Goal: Task Accomplishment & Management: Complete application form

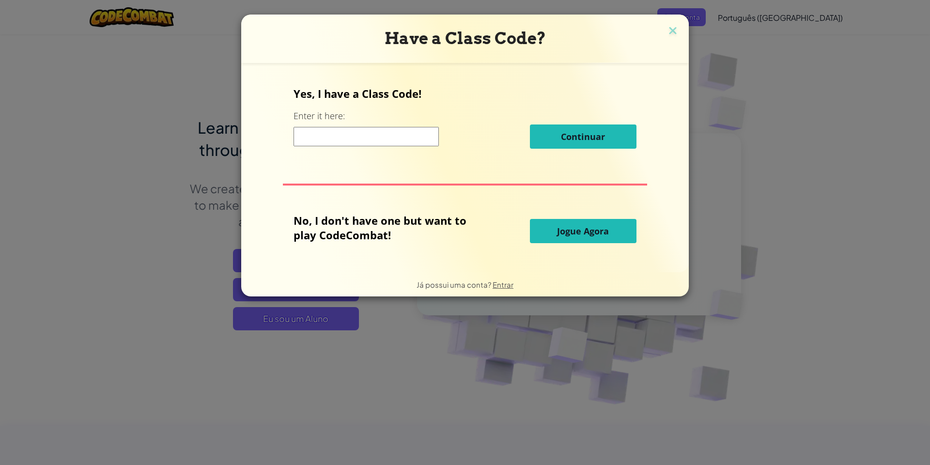
click at [349, 131] on input at bounding box center [365, 136] width 145 height 19
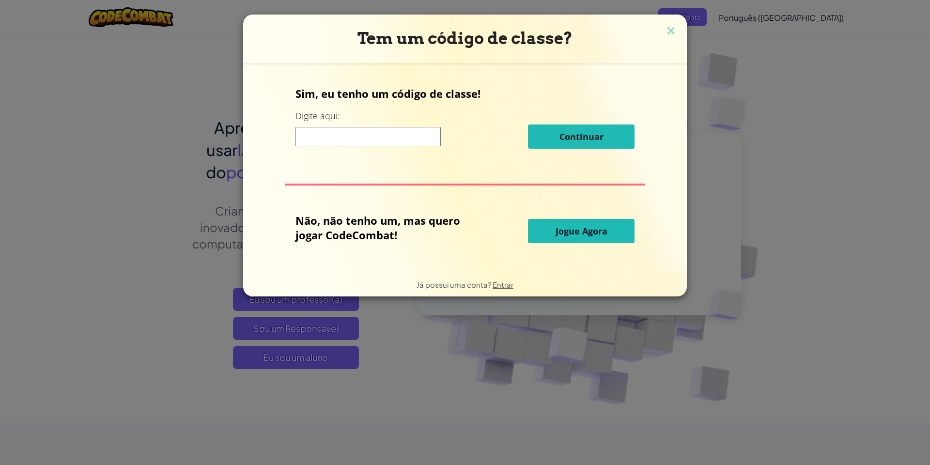
paste input "text-code"
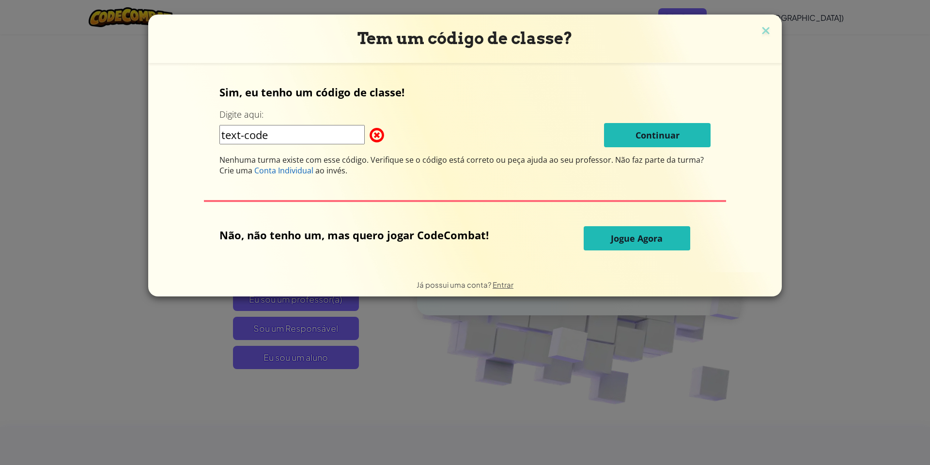
drag, startPoint x: 312, startPoint y: 143, endPoint x: 262, endPoint y: 140, distance: 50.0
click at [167, 134] on div "Sim, eu tenho um código de classe! Digite aqui: text-code Continuar Nenhuma tur…" at bounding box center [465, 168] width 614 height 190
paste input "SpeedBigRoad"
type input "SpeedBigRoad"
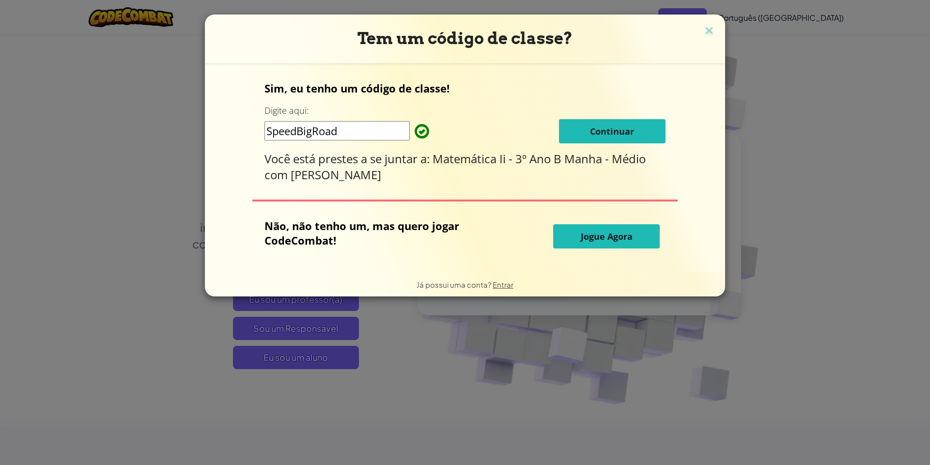
click at [603, 126] on font "Continuar" at bounding box center [612, 131] width 44 height 12
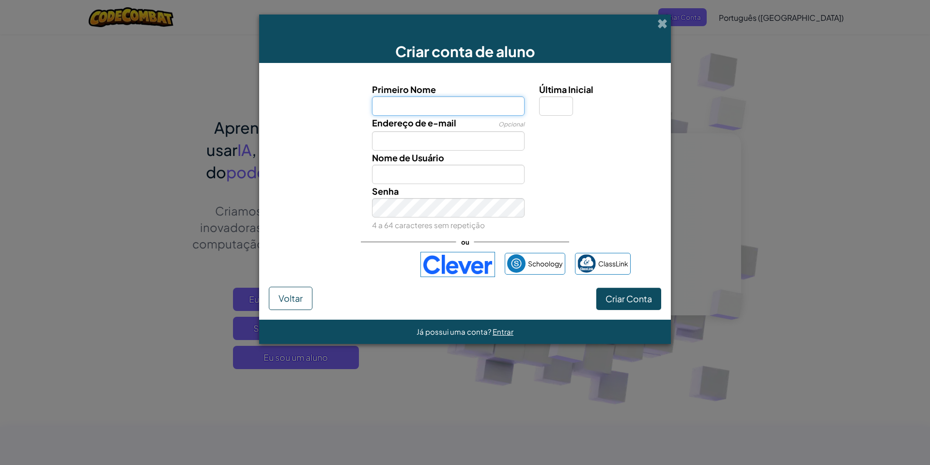
click at [460, 103] on input "Primeiro Nome" at bounding box center [448, 105] width 153 height 19
type input "mariele"
type input "Mariele"
click at [457, 146] on input "Endereço de e-mail" at bounding box center [448, 140] width 153 height 19
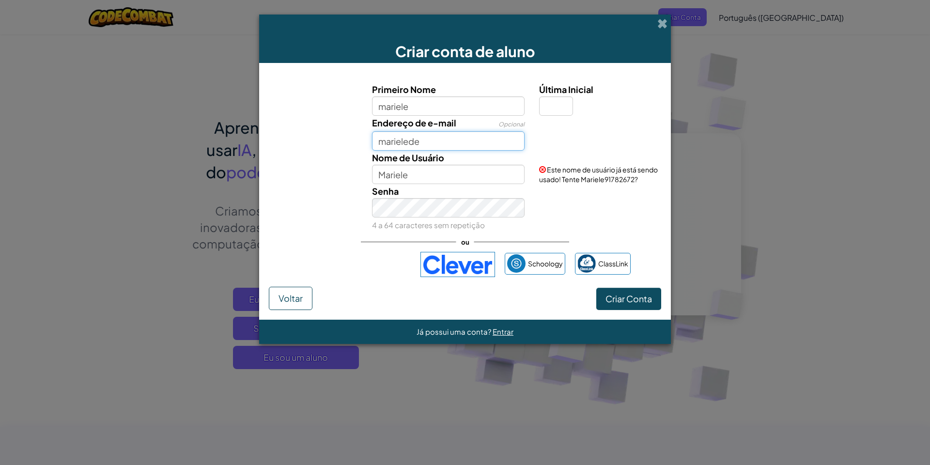
type input "marielede"
click at [454, 107] on input "mariele" at bounding box center [448, 105] width 153 height 19
type input "mariele222222"
type input "Mariele222222"
click at [425, 144] on input "marielede" at bounding box center [448, 140] width 153 height 19
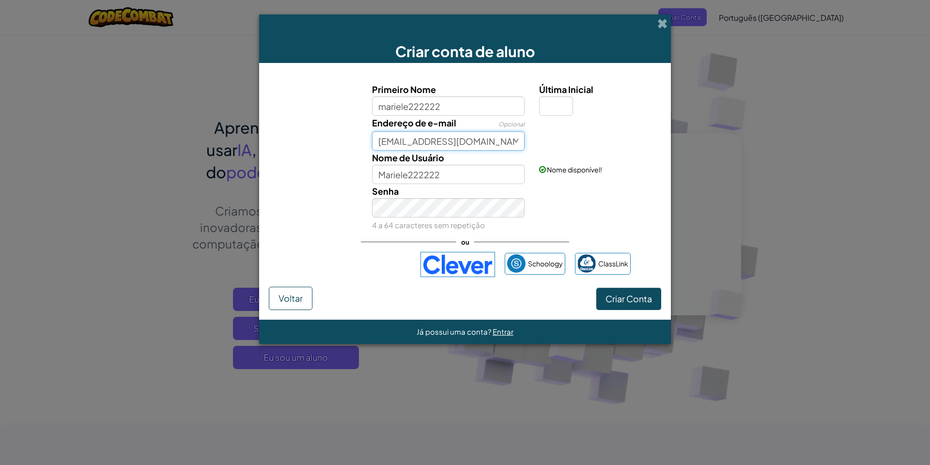
type input "[EMAIL_ADDRESS][DOMAIN_NAME]"
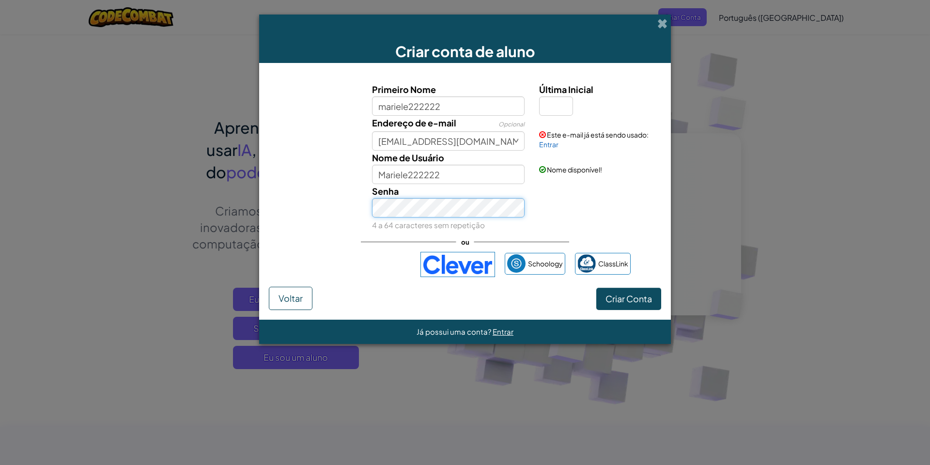
click at [596, 288] on button "Criar Conta" at bounding box center [628, 299] width 65 height 22
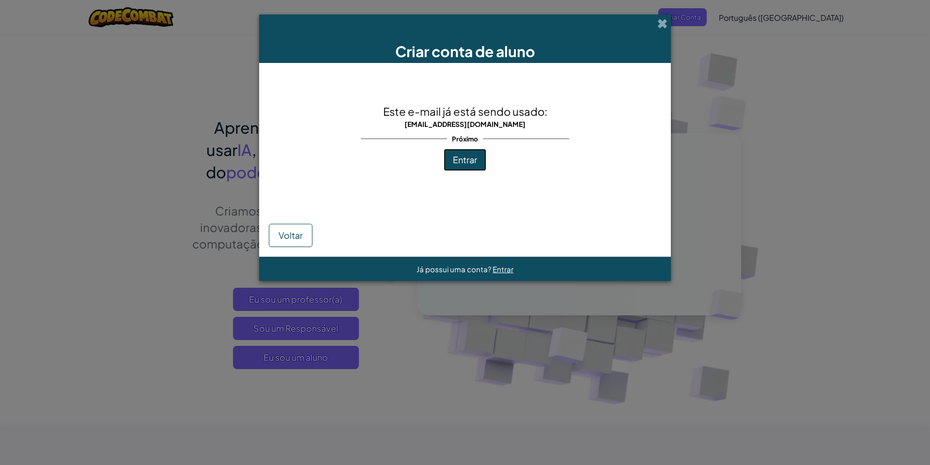
click at [473, 166] on button "Entrar" at bounding box center [465, 160] width 43 height 22
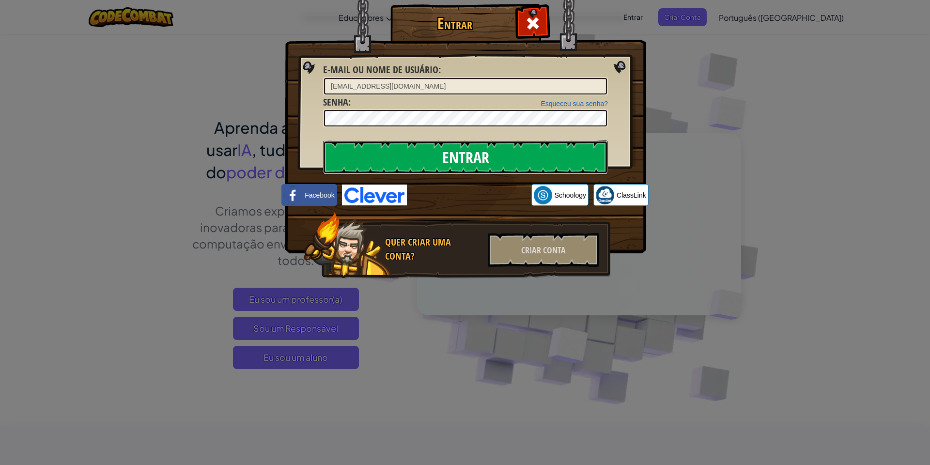
click at [508, 157] on input "Entrar" at bounding box center [465, 157] width 285 height 34
